Goal: Task Accomplishment & Management: Use online tool/utility

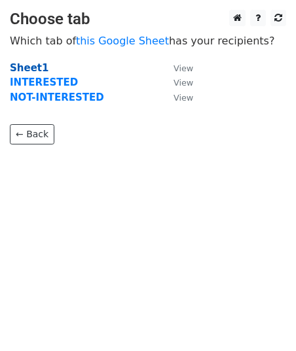
click at [37, 65] on strong "Sheet1" at bounding box center [29, 68] width 39 height 12
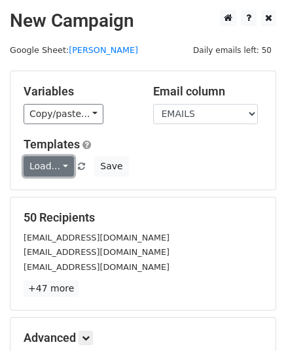
click at [50, 160] on link "Load..." at bounding box center [49, 166] width 50 height 20
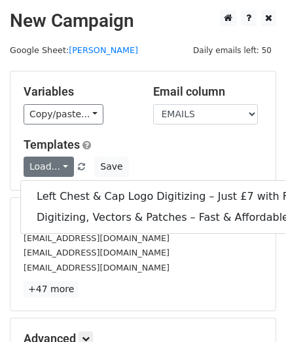
click at [92, 73] on div "Variables Copy/paste... {{EMAILS}} Email column EMAILS Templates Load... Left C…" at bounding box center [142, 130] width 265 height 118
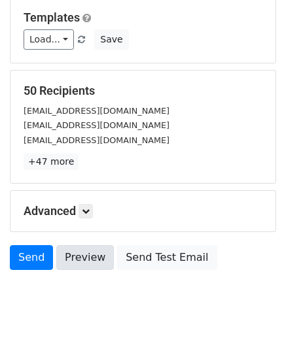
scroll to position [154, 0]
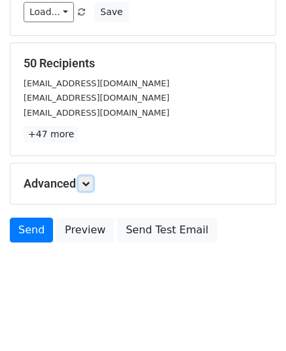
click at [82, 189] on link at bounding box center [86, 184] width 14 height 14
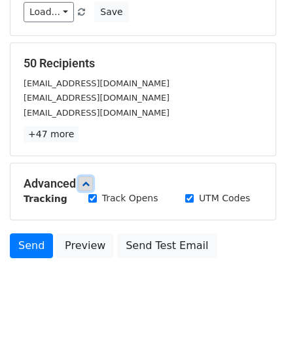
click at [84, 185] on icon at bounding box center [86, 184] width 8 height 8
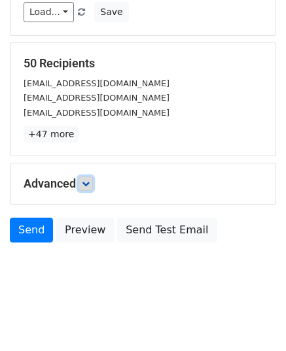
click at [81, 187] on link at bounding box center [86, 184] width 14 height 14
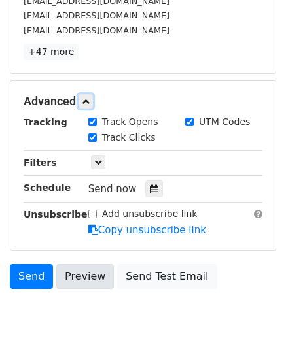
scroll to position [282, 0]
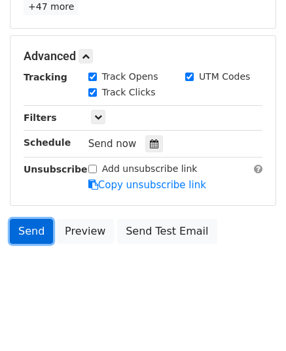
click at [33, 220] on link "Send" at bounding box center [31, 231] width 43 height 25
